Goal: Task Accomplishment & Management: Use online tool/utility

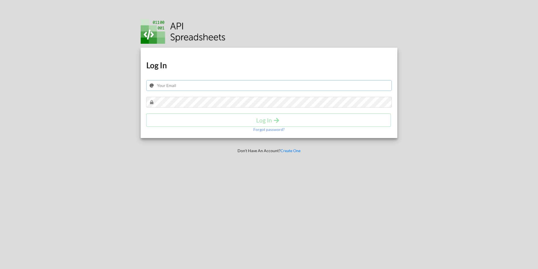
click at [206, 80] on input "text" at bounding box center [269, 85] width 246 height 11
paste input "meebank.api@gmail.com"
type input "meebank.api@gmail.com"
click at [211, 124] on button "Log In" at bounding box center [268, 120] width 245 height 13
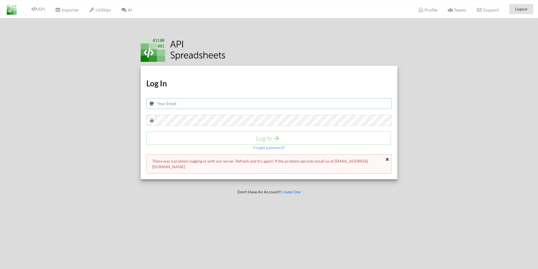
click at [173, 104] on input "text" at bounding box center [269, 103] width 246 height 11
paste input "meebank.api@gmail.com"
type input "meebank.api@gmail.com"
click at [193, 136] on h4 "Log In" at bounding box center [268, 138] width 233 height 7
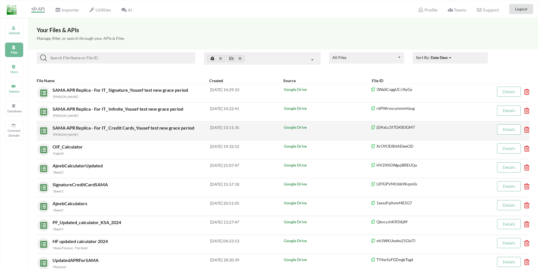
click at [110, 129] on span "SAMA APR Replica - For IT_ Credit Cards_Yousef test new grace period" at bounding box center [124, 127] width 143 height 5
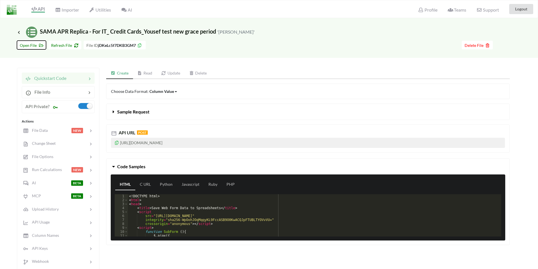
click at [32, 45] on span "Open File" at bounding box center [31, 45] width 23 height 5
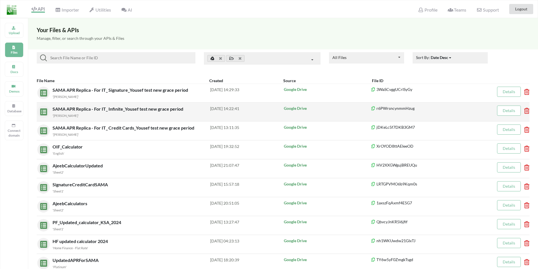
click at [113, 111] on span "SAMA APR Replica - For IT_ Infinite_Yousef test new grace period" at bounding box center [119, 108] width 132 height 5
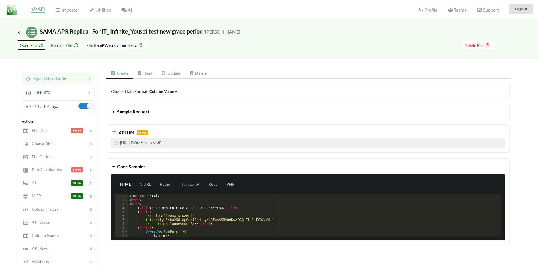
click at [29, 45] on span "Open File" at bounding box center [31, 45] width 23 height 5
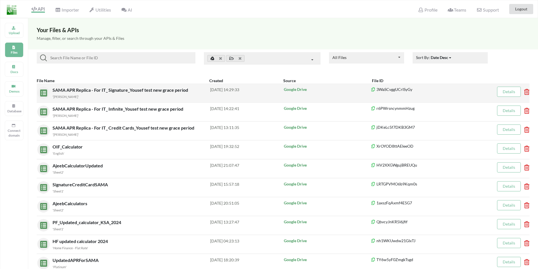
click at [88, 90] on span "SAMA APR Replica - For IT_ Signature_Yousef test new grace period" at bounding box center [121, 89] width 137 height 5
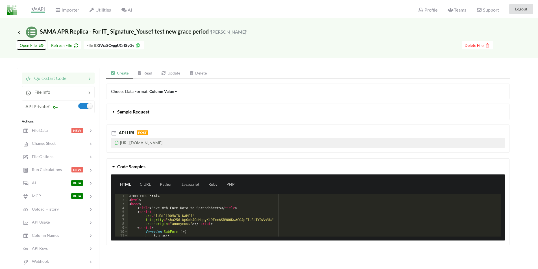
click at [24, 44] on span "Open File" at bounding box center [31, 45] width 23 height 5
click at [59, 56] on div "Go To Files page Download hidden Open File Refresh File File ID 3WaSCvggUCrISyG…" at bounding box center [269, 48] width 538 height 20
click at [20, 32] on icon at bounding box center [18, 32] width 5 height 5
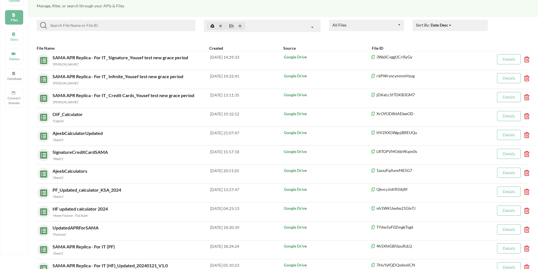
scroll to position [28, 0]
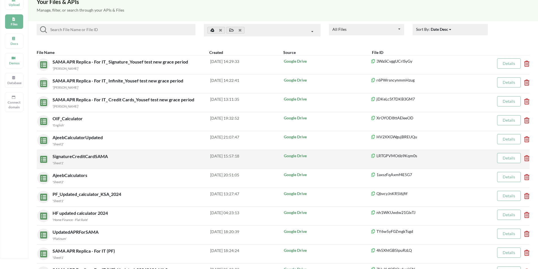
click at [72, 157] on span "SignatureCreditCardSAMA" at bounding box center [81, 156] width 57 height 5
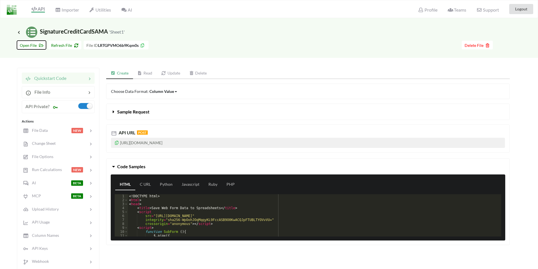
click at [25, 44] on span "Open File" at bounding box center [31, 45] width 23 height 5
click at [58, 45] on span "Refresh File" at bounding box center [64, 45] width 27 height 5
click at [19, 32] on icon at bounding box center [18, 32] width 5 height 5
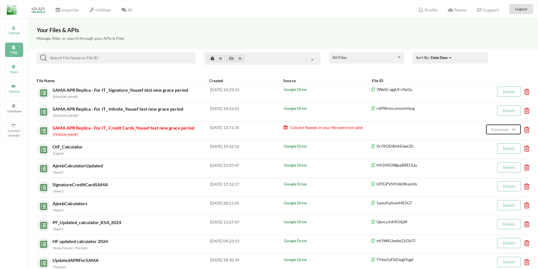
click at [499, 130] on span "View Issue" at bounding box center [500, 129] width 19 height 5
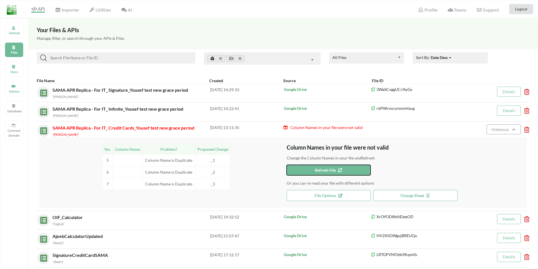
click at [325, 169] on span "Refresh File" at bounding box center [328, 170] width 27 height 5
click at [331, 196] on span "File Options" at bounding box center [329, 195] width 28 height 5
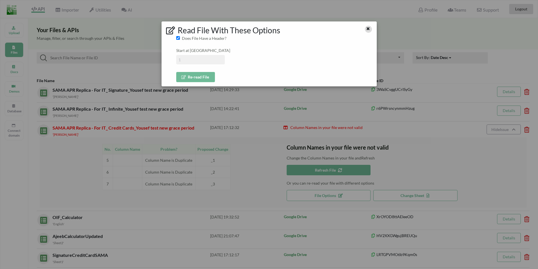
click at [370, 28] on icon at bounding box center [368, 28] width 5 height 4
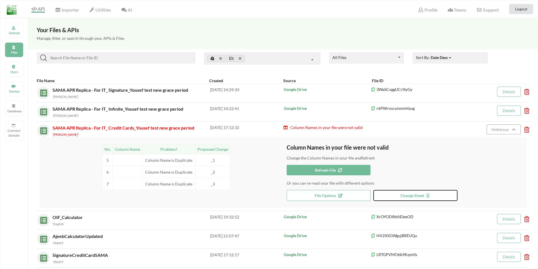
click at [411, 196] on span "Change Sheet" at bounding box center [416, 195] width 30 height 5
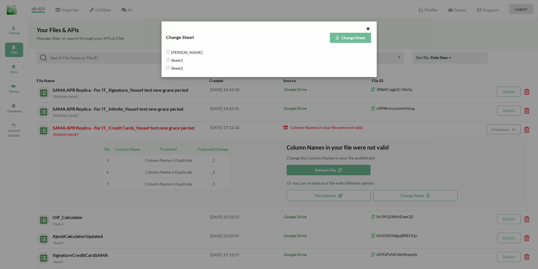
click at [178, 54] on span "[PERSON_NAME]" at bounding box center [186, 52] width 33 height 12
click at [170, 54] on input "[PERSON_NAME]" at bounding box center [168, 52] width 4 height 4
radio input "true"
click at [361, 37] on button "Change Sheet" at bounding box center [350, 38] width 41 height 10
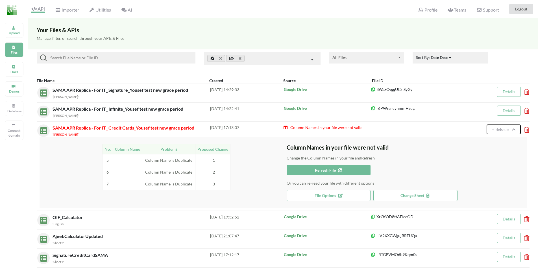
click at [497, 130] on span "Hide Issue" at bounding box center [501, 129] width 19 height 5
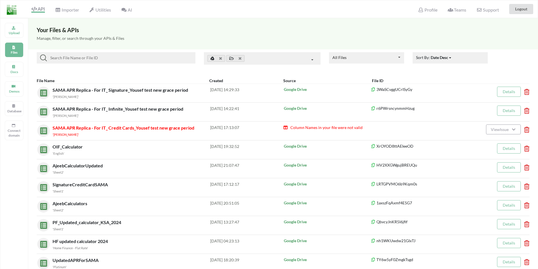
click at [75, 131] on div "SAMA APR Replica - For IT_ Credit Cards_Yousef test new grace period '[PERSON_N…" at bounding box center [132, 131] width 158 height 13
click at [70, 129] on span "SAMA APR Replica - For IT_ Credit Cards_Yousef test new grace period" at bounding box center [124, 127] width 142 height 5
click at [70, 130] on span "SAMA APR Replica - For IT_ Credit Cards_Yousef test new grace period" at bounding box center [124, 127] width 142 height 5
click at [502, 132] on button "View Issue" at bounding box center [503, 130] width 34 height 10
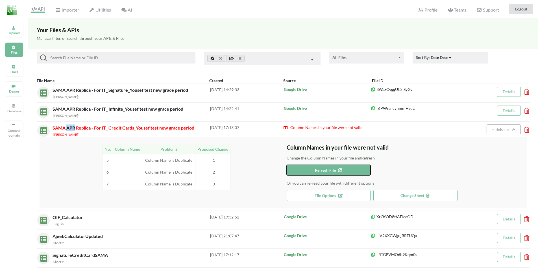
click at [331, 172] on span "Refresh File" at bounding box center [328, 170] width 27 height 5
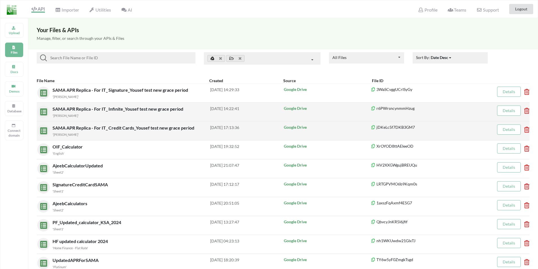
click at [103, 111] on span "SAMA APR Replica - For IT_ Infinite_Yousef test new grace period" at bounding box center [119, 108] width 132 height 5
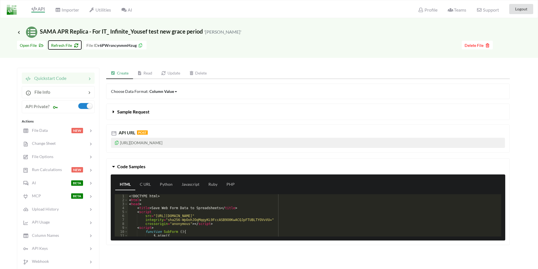
click at [58, 46] on span "Refresh File" at bounding box center [64, 45] width 27 height 5
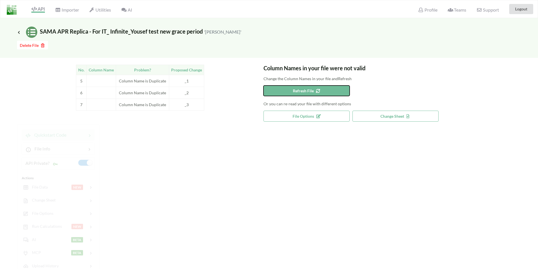
click at [298, 91] on span "Refresh File" at bounding box center [306, 90] width 27 height 5
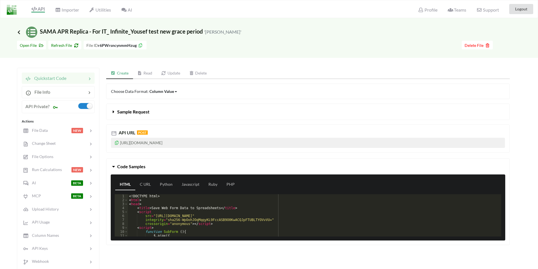
click at [19, 32] on icon at bounding box center [18, 32] width 5 height 5
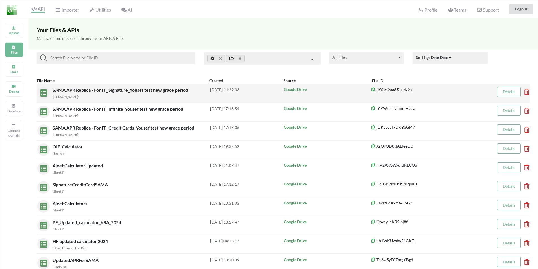
click at [97, 89] on span "SAMA APR Replica - For IT_ Signature_Yousef test new grace period" at bounding box center [121, 89] width 137 height 5
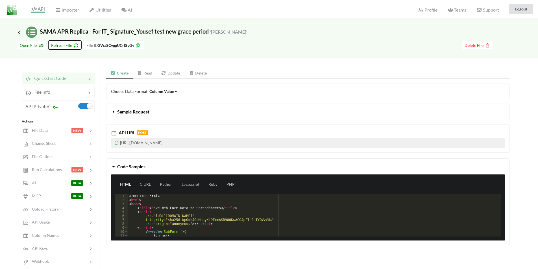
click at [67, 45] on span "Refresh File" at bounding box center [64, 45] width 27 height 5
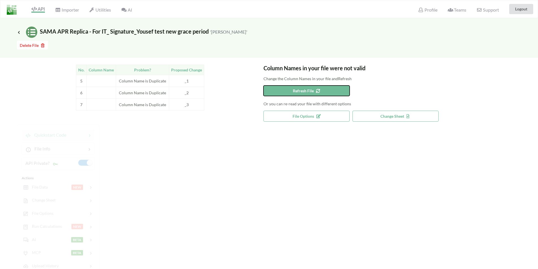
click at [294, 94] on button "Refresh File" at bounding box center [307, 91] width 86 height 10
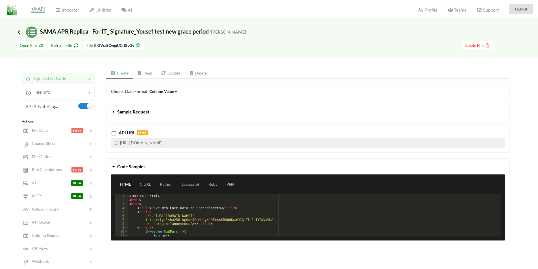
click at [18, 32] on icon at bounding box center [18, 32] width 5 height 5
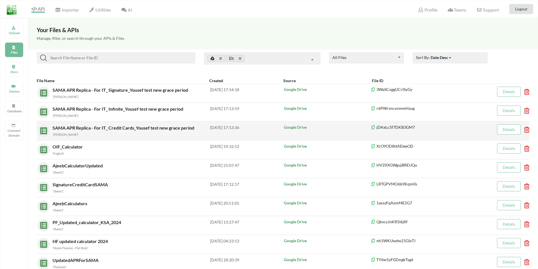
click at [72, 131] on div "'[PERSON_NAME]'" at bounding box center [132, 134] width 158 height 6
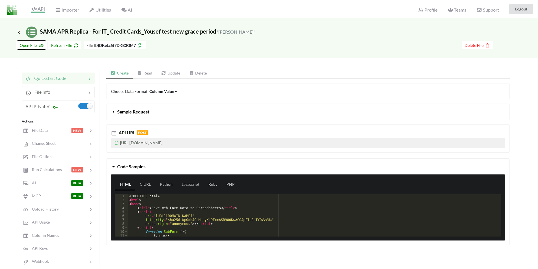
click at [34, 45] on span "Open File" at bounding box center [31, 45] width 23 height 5
click at [19, 34] on icon at bounding box center [18, 32] width 5 height 5
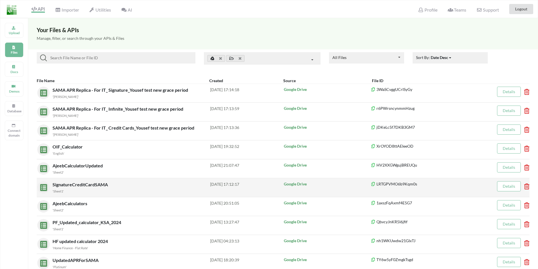
click at [84, 182] on span "SignatureCreditCardSAMA" at bounding box center [81, 184] width 57 height 5
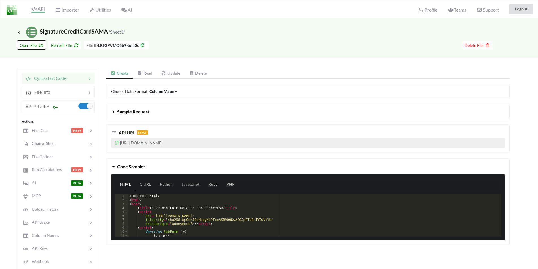
click at [32, 47] on span "Open File" at bounding box center [31, 45] width 23 height 5
click at [228, 74] on div "Create Read Update Delete" at bounding box center [308, 73] width 404 height 11
click at [20, 32] on icon at bounding box center [18, 32] width 5 height 5
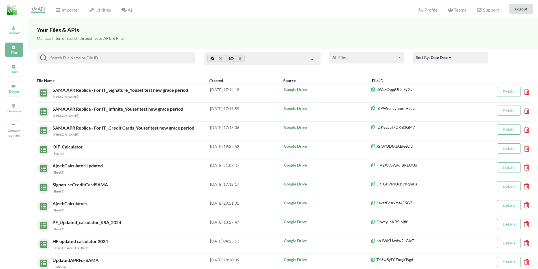
click at [77, 62] on div at bounding box center [116, 57] width 159 height 11
click at [76, 58] on input at bounding box center [120, 58] width 146 height 7
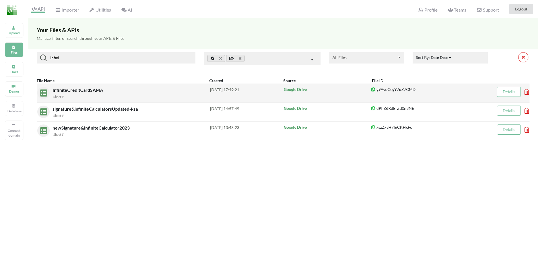
type input "infini"
click at [73, 89] on span "InfiniteCreditCardSAMA" at bounding box center [79, 89] width 52 height 5
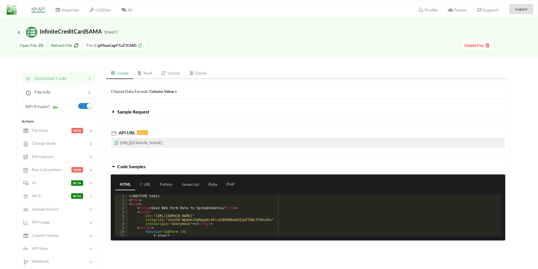
click at [47, 37] on h3 "Icon Link InfiniteCreditCardSAMA 'Sheet1'" at bounding box center [68, 32] width 102 height 11
click at [31, 44] on span "Open File" at bounding box center [31, 45] width 23 height 5
click at [21, 32] on icon at bounding box center [18, 32] width 5 height 5
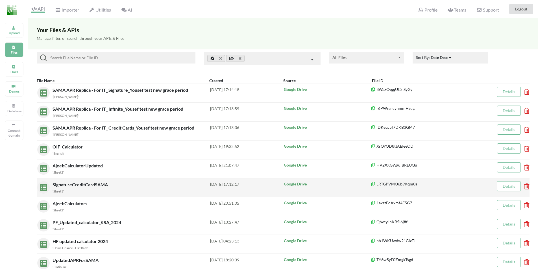
click at [73, 184] on span "SignatureCreditCardSAMA" at bounding box center [81, 184] width 57 height 5
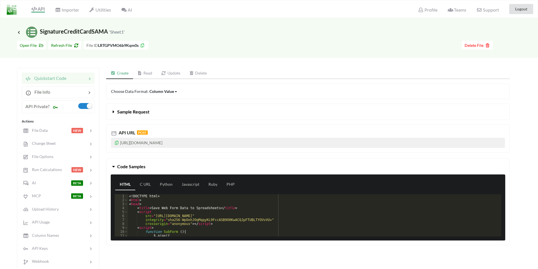
click at [214, 143] on p "[URL][DOMAIN_NAME]" at bounding box center [308, 143] width 394 height 10
click at [19, 31] on icon at bounding box center [18, 32] width 5 height 5
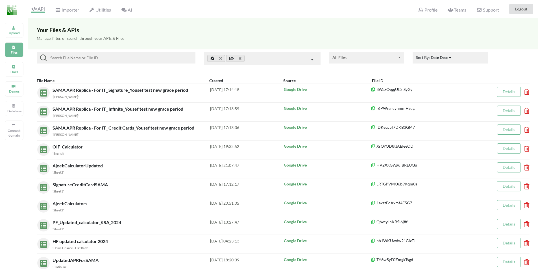
click at [15, 152] on div "Upload Files Docs Demos Database Connect domain" at bounding box center [14, 152] width 28 height 269
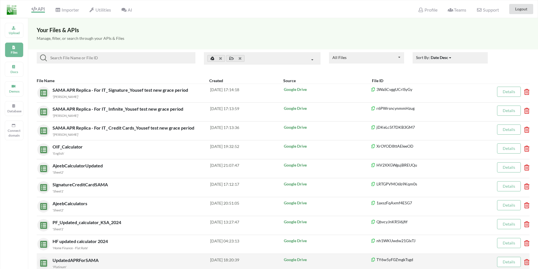
click at [82, 260] on span "UpdatedAPRForSAMA" at bounding box center [76, 260] width 47 height 5
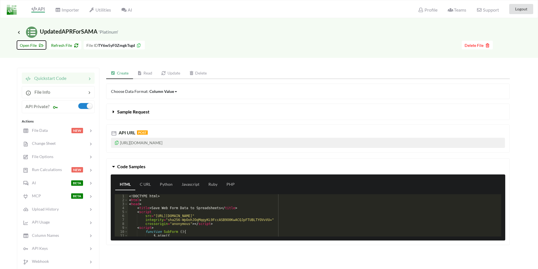
click at [29, 44] on span "Open File" at bounding box center [31, 45] width 23 height 5
click at [20, 32] on icon at bounding box center [18, 32] width 5 height 5
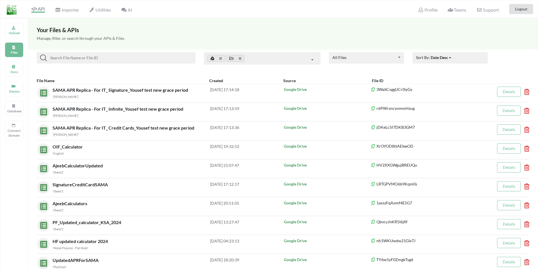
click at [68, 58] on input at bounding box center [120, 58] width 146 height 7
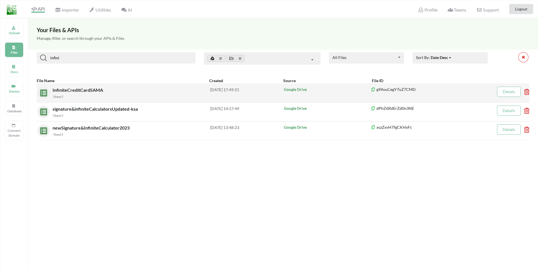
type input "infini"
click at [87, 91] on span "InfiniteCreditCardSAMA" at bounding box center [79, 89] width 52 height 5
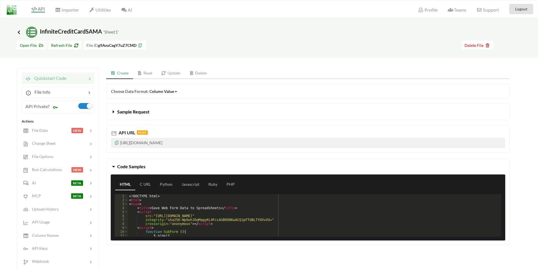
click at [19, 32] on icon at bounding box center [18, 32] width 5 height 5
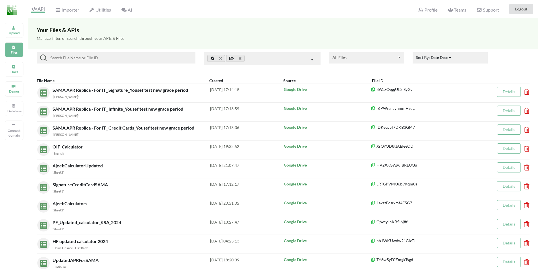
click at [79, 58] on input at bounding box center [120, 58] width 146 height 7
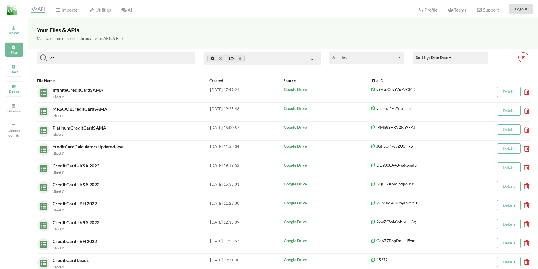
type input "c"
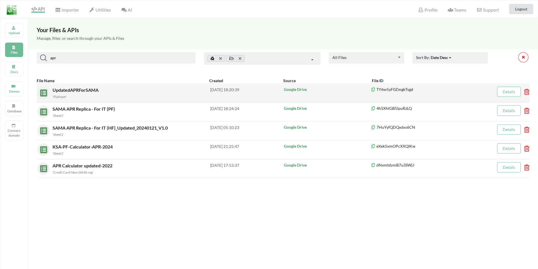
type input "apr"
click at [80, 89] on span "UpdatedAPRForSAMA" at bounding box center [76, 89] width 47 height 5
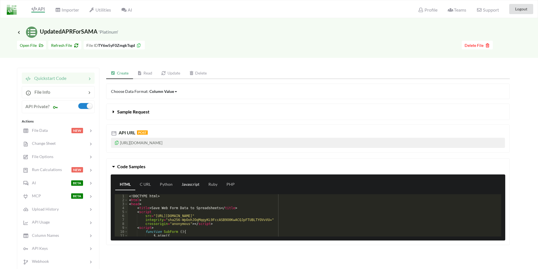
click at [188, 180] on link "Javascript" at bounding box center [190, 184] width 27 height 11
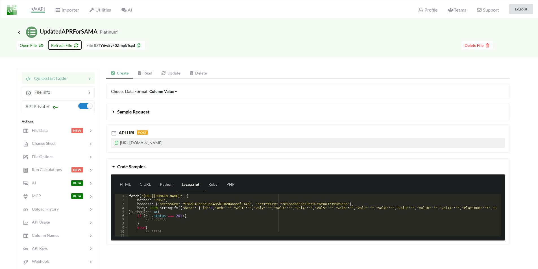
click at [61, 46] on span "Refresh File" at bounding box center [64, 45] width 27 height 5
click at [19, 31] on icon at bounding box center [18, 32] width 5 height 5
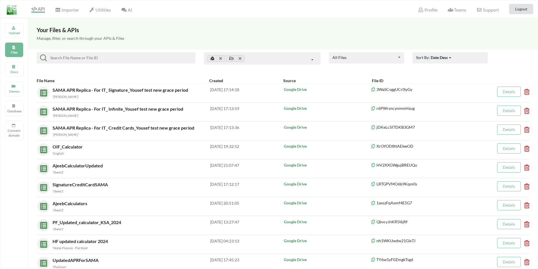
click at [82, 56] on input at bounding box center [120, 58] width 146 height 7
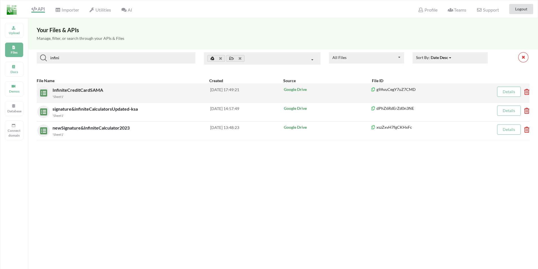
type input "infini"
click at [63, 92] on span "InfiniteCreditCardSAMA" at bounding box center [79, 89] width 52 height 5
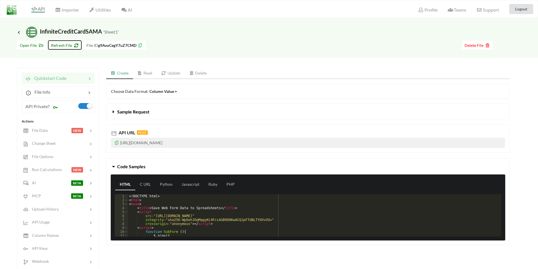
click at [66, 46] on span "Refresh File" at bounding box center [64, 45] width 27 height 5
click at [18, 33] on icon at bounding box center [18, 32] width 5 height 5
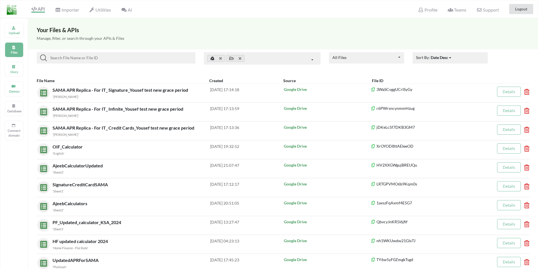
click at [61, 58] on input at bounding box center [120, 58] width 146 height 7
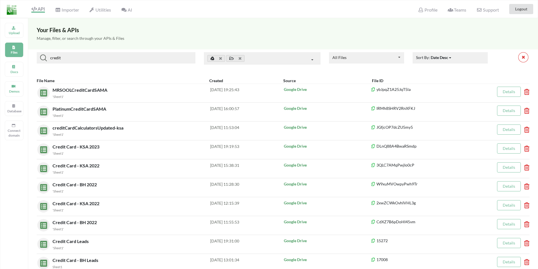
click at [78, 56] on input "credit" at bounding box center [120, 58] width 146 height 7
paste input "IRMh8SHRV2RnXFKJ/"
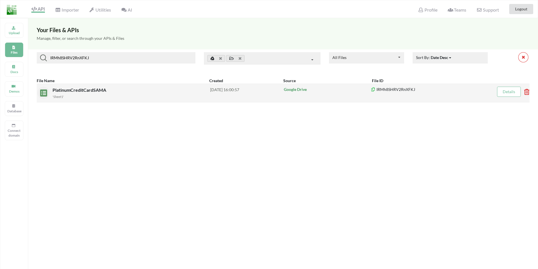
type input "IRMh8SHRV2RnXFKJ"
click at [82, 90] on span "PlatinumCreditCardSAMA" at bounding box center [80, 89] width 55 height 5
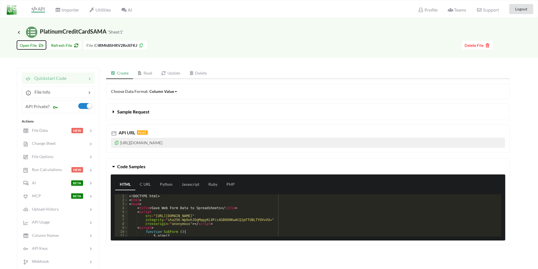
click at [34, 46] on span "Open File" at bounding box center [31, 45] width 23 height 5
click at [61, 44] on span "Refresh File" at bounding box center [64, 45] width 27 height 5
